Goal: Information Seeking & Learning: Find specific fact

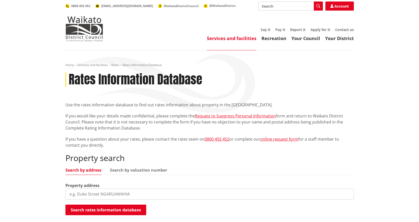
click at [88, 193] on input "search" at bounding box center [209, 193] width 289 height 11
click at [125, 170] on link "Search by valuation number" at bounding box center [138, 170] width 57 height 4
click at [96, 190] on input "search" at bounding box center [209, 193] width 289 height 11
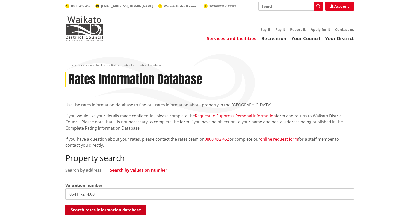
type input "06411/214.00"
click at [105, 208] on button "Search rates information database" at bounding box center [105, 209] width 81 height 11
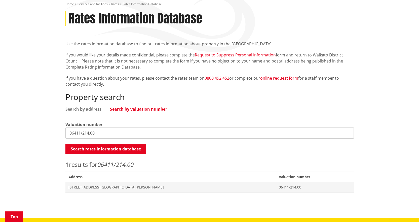
scroll to position [76, 0]
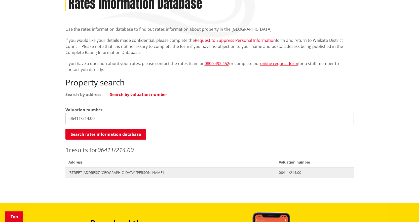
click at [98, 171] on span "23 Smith Street RAGLAN" at bounding box center [170, 172] width 205 height 5
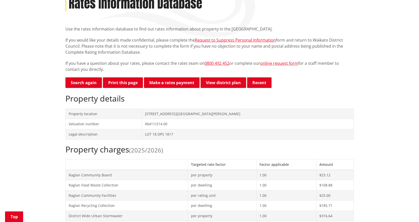
scroll to position [76, 0]
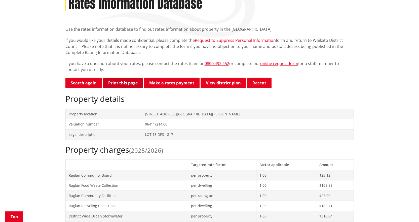
click at [130, 81] on button "Print this page" at bounding box center [123, 83] width 40 height 11
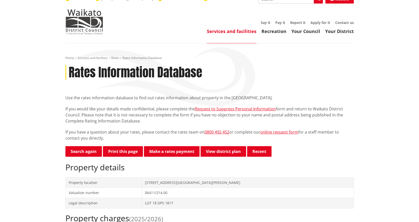
scroll to position [0, 0]
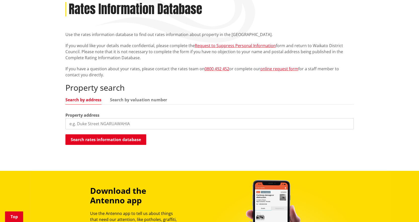
scroll to position [76, 0]
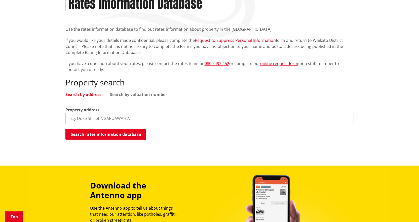
click at [104, 118] on input "search" at bounding box center [209, 118] width 289 height 11
click at [122, 93] on link "Search by valuation number" at bounding box center [138, 94] width 57 height 4
click at [100, 119] on input "search" at bounding box center [209, 118] width 289 height 11
type input "06411/214.00"
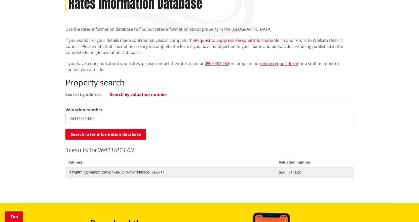
click at [109, 172] on span "23 Smith Street RAGLAN" at bounding box center [170, 172] width 205 height 5
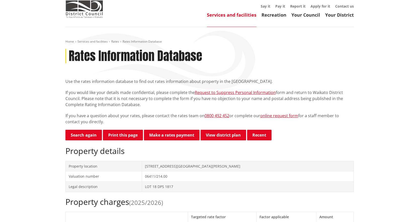
scroll to position [11, 0]
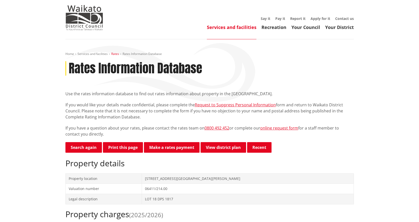
click at [113, 55] on link "Rates" at bounding box center [115, 54] width 8 height 4
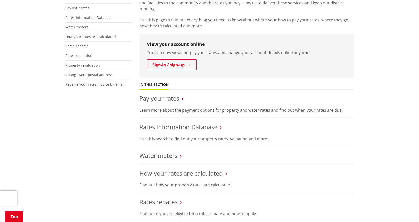
scroll to position [101, 0]
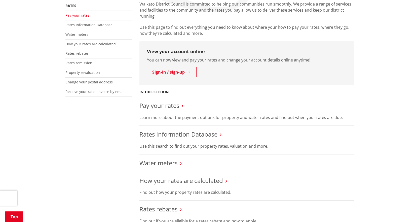
click at [82, 16] on link "Pay your rates" at bounding box center [77, 15] width 24 height 5
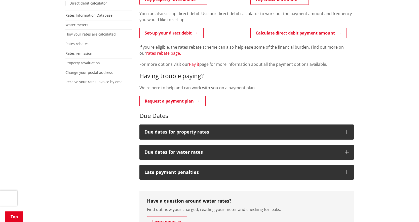
scroll to position [126, 0]
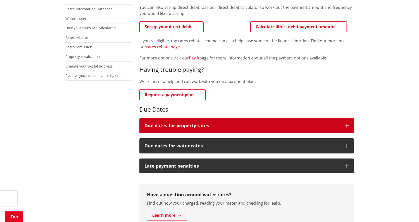
click at [347, 125] on icon "button" at bounding box center [347, 126] width 4 height 4
